Goal: Find specific page/section: Find specific page/section

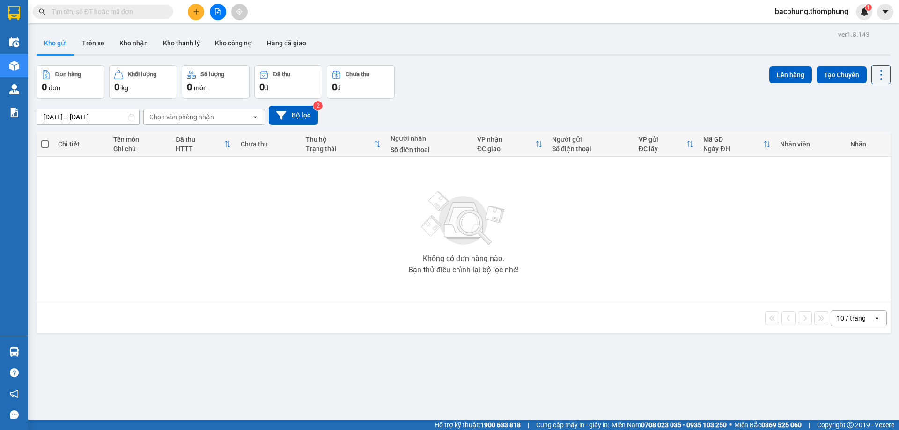
click at [219, 14] on icon "file-add" at bounding box center [217, 11] width 7 height 7
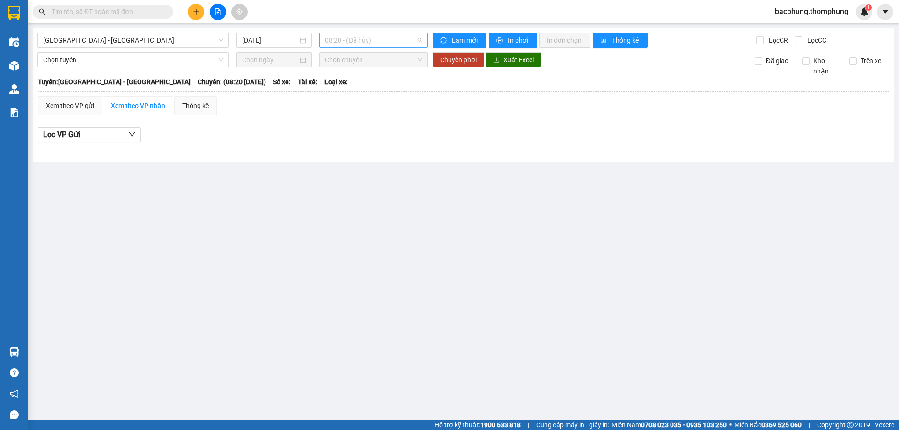
click at [386, 43] on span "08:20 - (Đã [PERSON_NAME])" at bounding box center [373, 40] width 97 height 14
click at [359, 104] on div "12:00" at bounding box center [361, 104] width 73 height 10
